Goal: Transaction & Acquisition: Purchase product/service

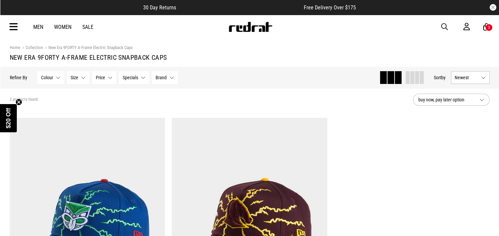
click at [75, 46] on link "New Era 9FORTY A-Frame Electric Snapback Caps" at bounding box center [88, 48] width 90 height 6
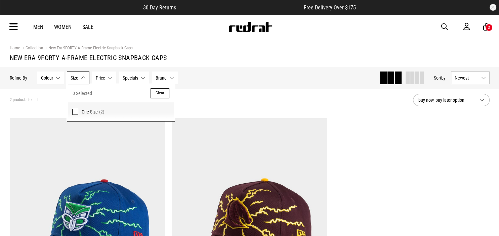
click at [40, 48] on link "Collection" at bounding box center [31, 48] width 23 height 6
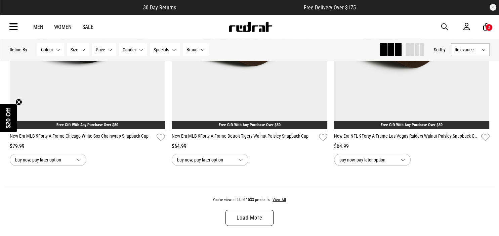
scroll to position [2080, 0]
click at [142, 52] on button "Gender None selected" at bounding box center [133, 49] width 28 height 13
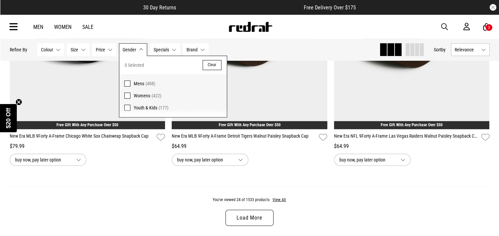
click at [127, 86] on span at bounding box center [127, 84] width 6 height 6
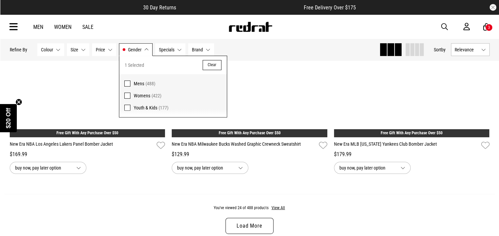
scroll to position [2088, 0]
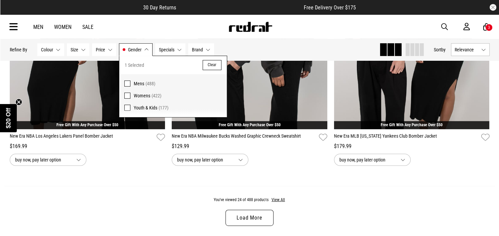
click at [177, 29] on div "Men Women Sale Sign in New Back Footwear Back Mens Back Womens Back Youth & Kid…" at bounding box center [249, 27] width 491 height 24
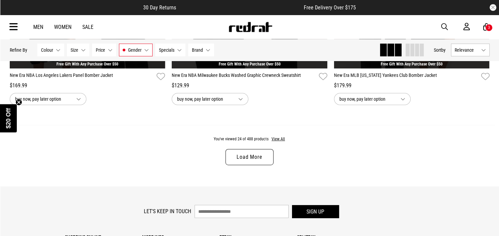
scroll to position [2150, 0]
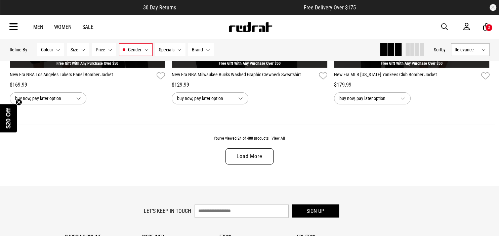
click at [241, 158] on link "Load More" at bounding box center [249, 156] width 48 height 16
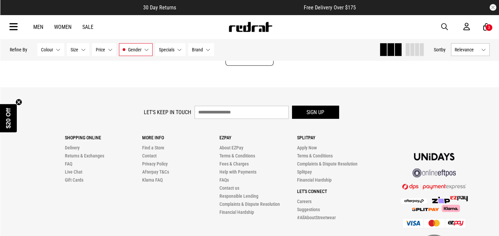
scroll to position [4390, 0]
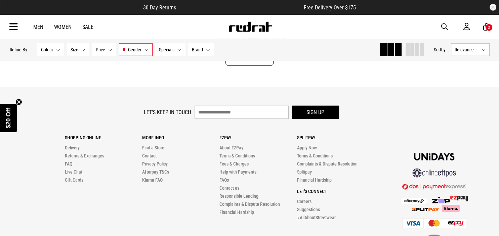
click at [245, 66] on link "Load More" at bounding box center [249, 58] width 48 height 16
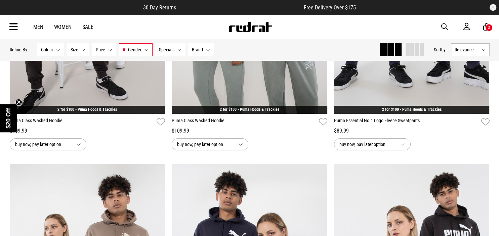
scroll to position [5049, 0]
click at [208, 51] on button "Brand None selected" at bounding box center [201, 49] width 26 height 13
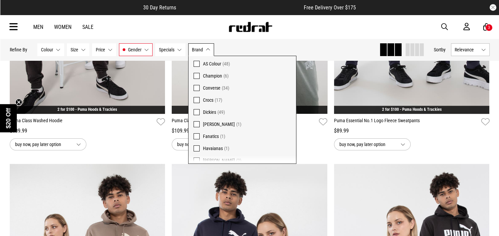
scroll to position [32, 0]
click at [196, 111] on span at bounding box center [197, 112] width 6 height 6
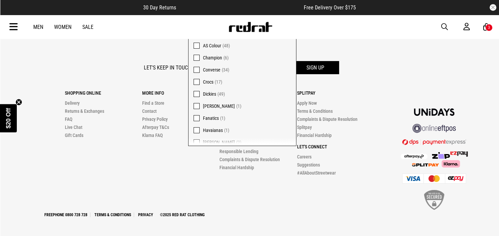
scroll to position [2296, 0]
click at [239, 212] on div "Let's keep in touch Sign up Shopping Online Delivery Returns & Exchanges FAQ Li…" at bounding box center [249, 139] width 491 height 157
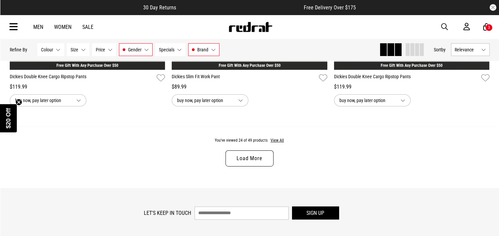
scroll to position [2149, 0]
click at [257, 157] on link "Load More" at bounding box center [249, 159] width 48 height 16
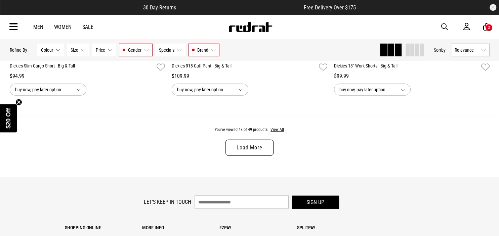
scroll to position [4302, 0]
click at [237, 155] on link "Load More" at bounding box center [249, 147] width 48 height 16
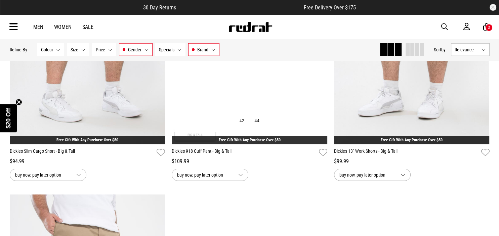
scroll to position [4204, 0]
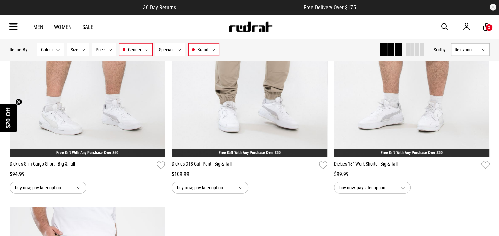
click at [212, 47] on button "Brand Dickies" at bounding box center [203, 49] width 31 height 13
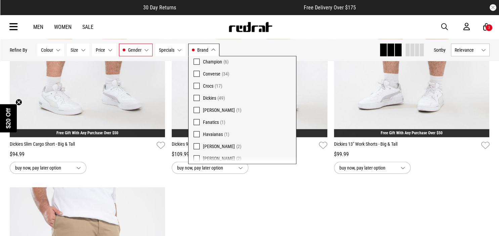
scroll to position [11, 0]
click at [40, 28] on link "Men" at bounding box center [38, 27] width 10 height 6
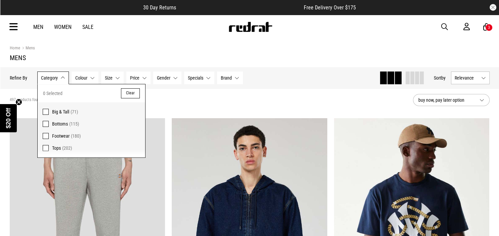
click at [49, 125] on label "Bottoms (115)" at bounding box center [92, 124] width 108 height 12
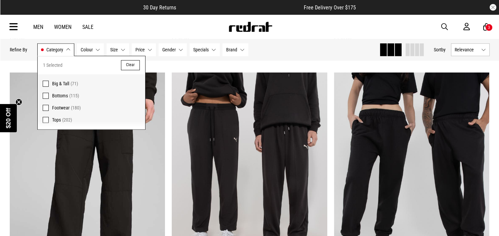
scroll to position [590, 0]
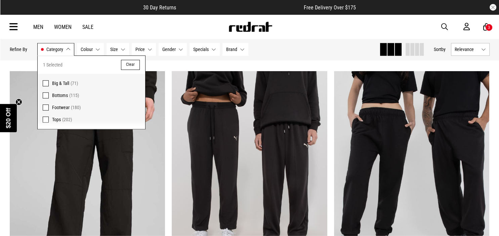
click at [168, 106] on div "**********" at bounding box center [87, 198] width 162 height 254
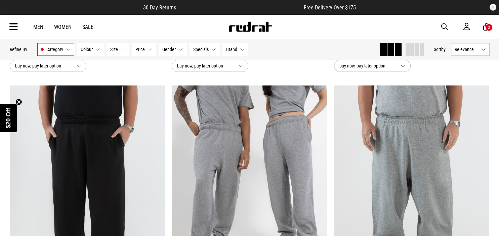
scroll to position [839, 0]
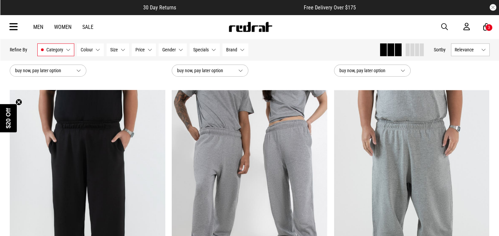
click at [88, 27] on link "Sale" at bounding box center [87, 27] width 11 height 6
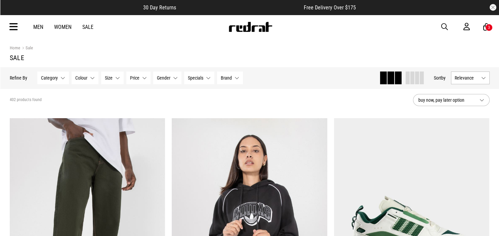
click at [173, 81] on button "Gender None selected" at bounding box center [167, 78] width 28 height 13
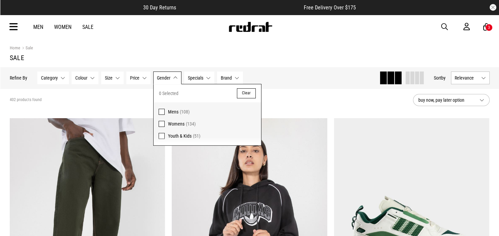
click at [172, 112] on span "Mens" at bounding box center [173, 111] width 10 height 5
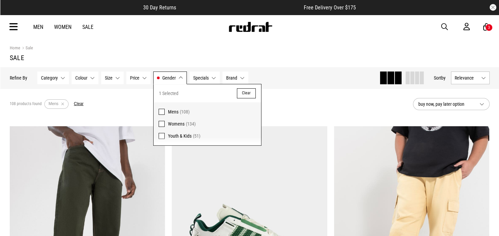
click at [257, 54] on h1 "Sale" at bounding box center [250, 58] width 480 height 8
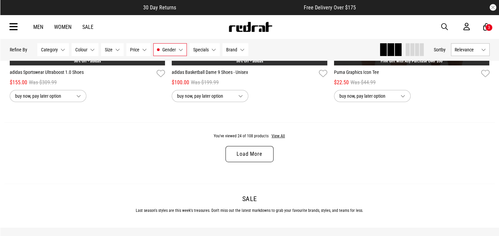
scroll to position [2152, 0]
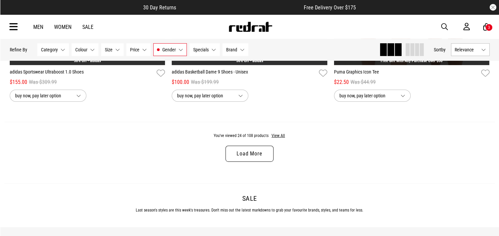
click at [244, 153] on link "Load More" at bounding box center [249, 154] width 48 height 16
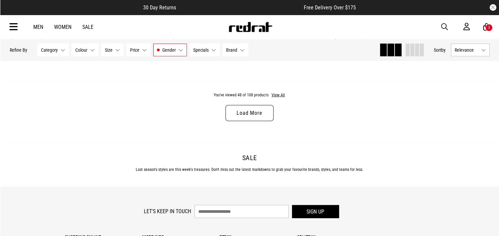
scroll to position [4335, 0]
click at [247, 116] on link "Load More" at bounding box center [249, 113] width 48 height 16
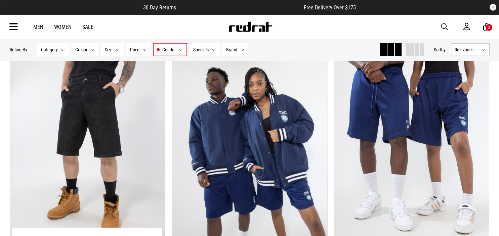
scroll to position [4365, 0]
click at [157, 154] on button "Next" at bounding box center [157, 149] width 8 height 8
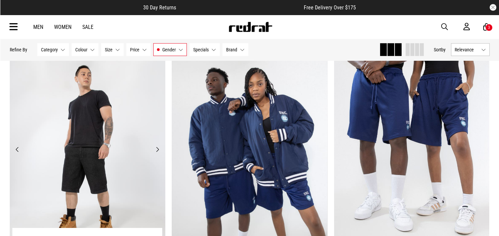
click at [157, 154] on button "Next" at bounding box center [157, 149] width 8 height 8
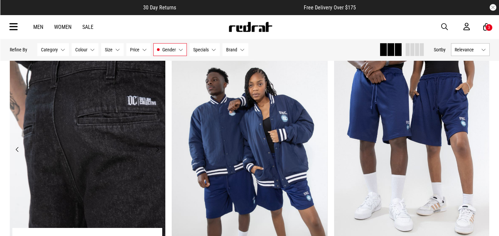
click at [157, 154] on button "Next" at bounding box center [157, 149] width 8 height 8
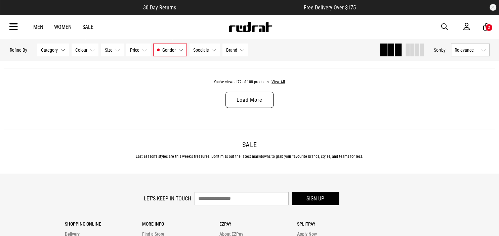
scroll to position [6490, 0]
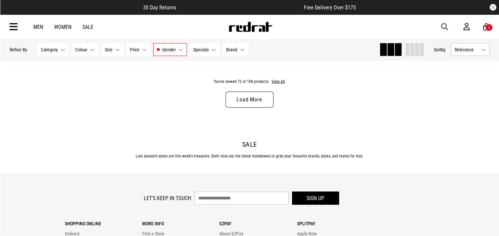
click at [236, 106] on link "Load More" at bounding box center [249, 100] width 48 height 16
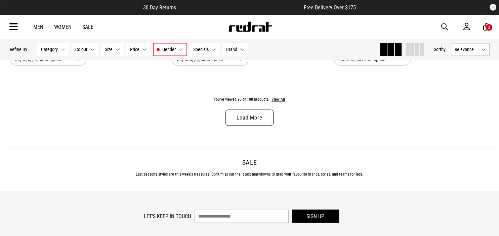
scroll to position [8614, 0]
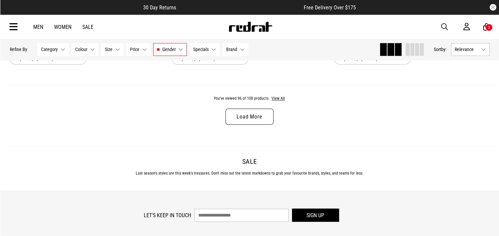
click at [41, 27] on link "Men" at bounding box center [38, 27] width 10 height 6
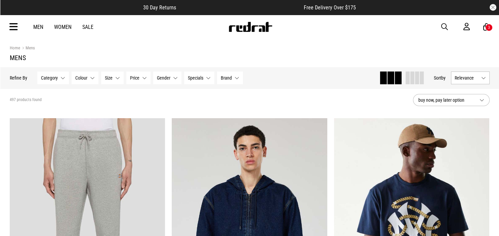
click at [56, 83] on button "Category None selected" at bounding box center [53, 78] width 32 height 13
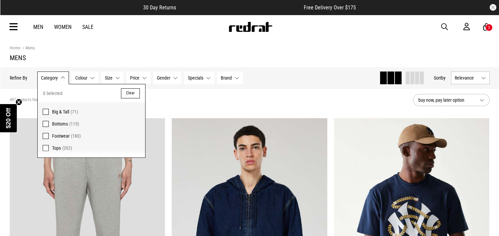
click at [235, 77] on button "Brand None selected" at bounding box center [230, 78] width 26 height 13
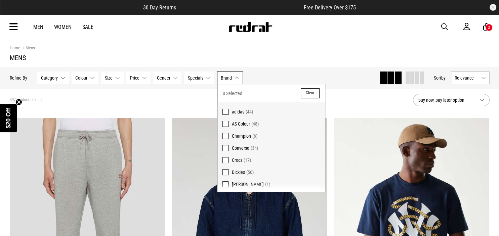
click at [325, 40] on section "Home Mens Mens" at bounding box center [250, 53] width 480 height 28
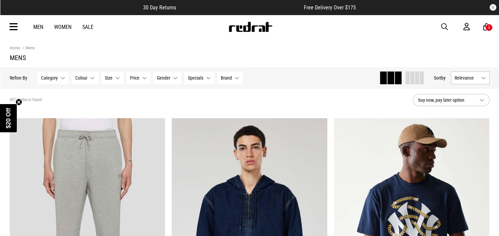
click at [486, 25] on icon at bounding box center [486, 27] width 6 height 8
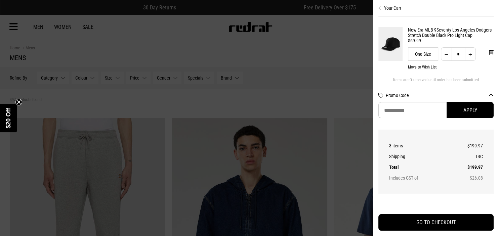
scroll to position [126, 0]
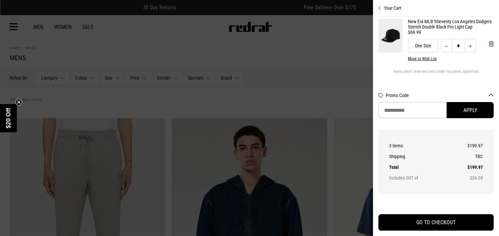
click at [296, 47] on div at bounding box center [249, 118] width 499 height 236
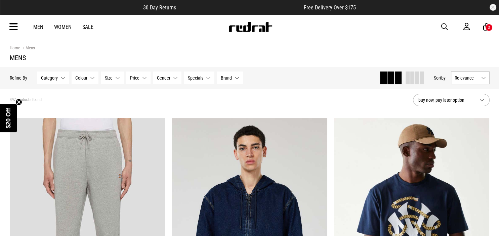
click at [11, 28] on icon at bounding box center [13, 27] width 8 height 11
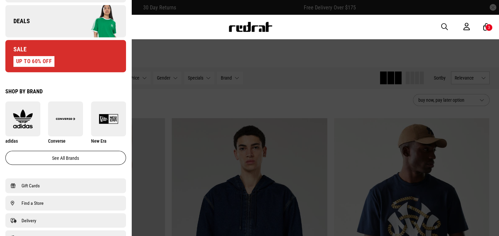
scroll to position [308, 0]
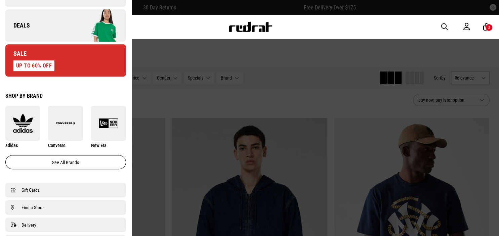
click at [38, 65] on div "UP TO 60% OFF" at bounding box center [33, 65] width 41 height 11
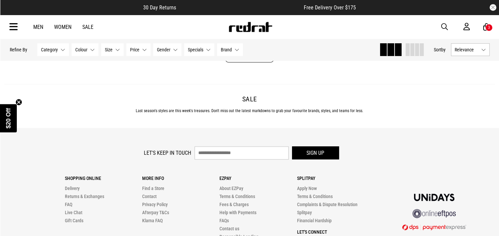
scroll to position [2244, 0]
click at [15, 28] on icon at bounding box center [13, 27] width 8 height 11
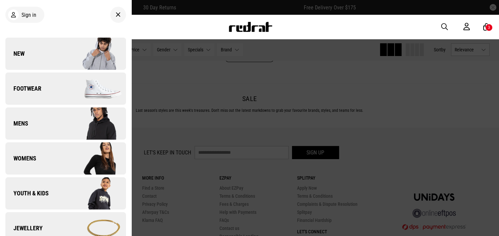
click at [22, 127] on span "Mens" at bounding box center [16, 124] width 23 height 8
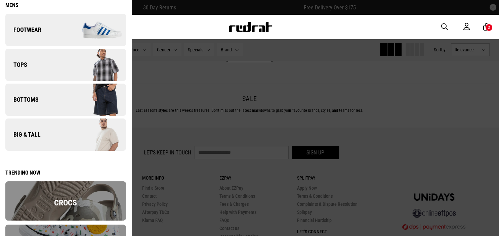
scroll to position [34, 0]
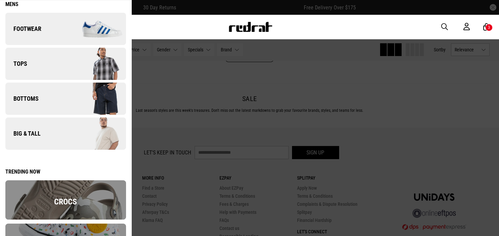
click at [22, 131] on span "Big & Tall" at bounding box center [22, 134] width 35 height 8
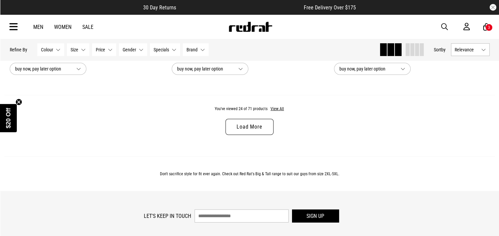
scroll to position [2172, 0]
click at [246, 126] on link "Load More" at bounding box center [249, 127] width 48 height 16
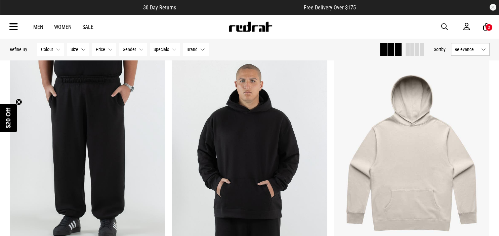
scroll to position [3022, 0]
